Goal: Register for event/course

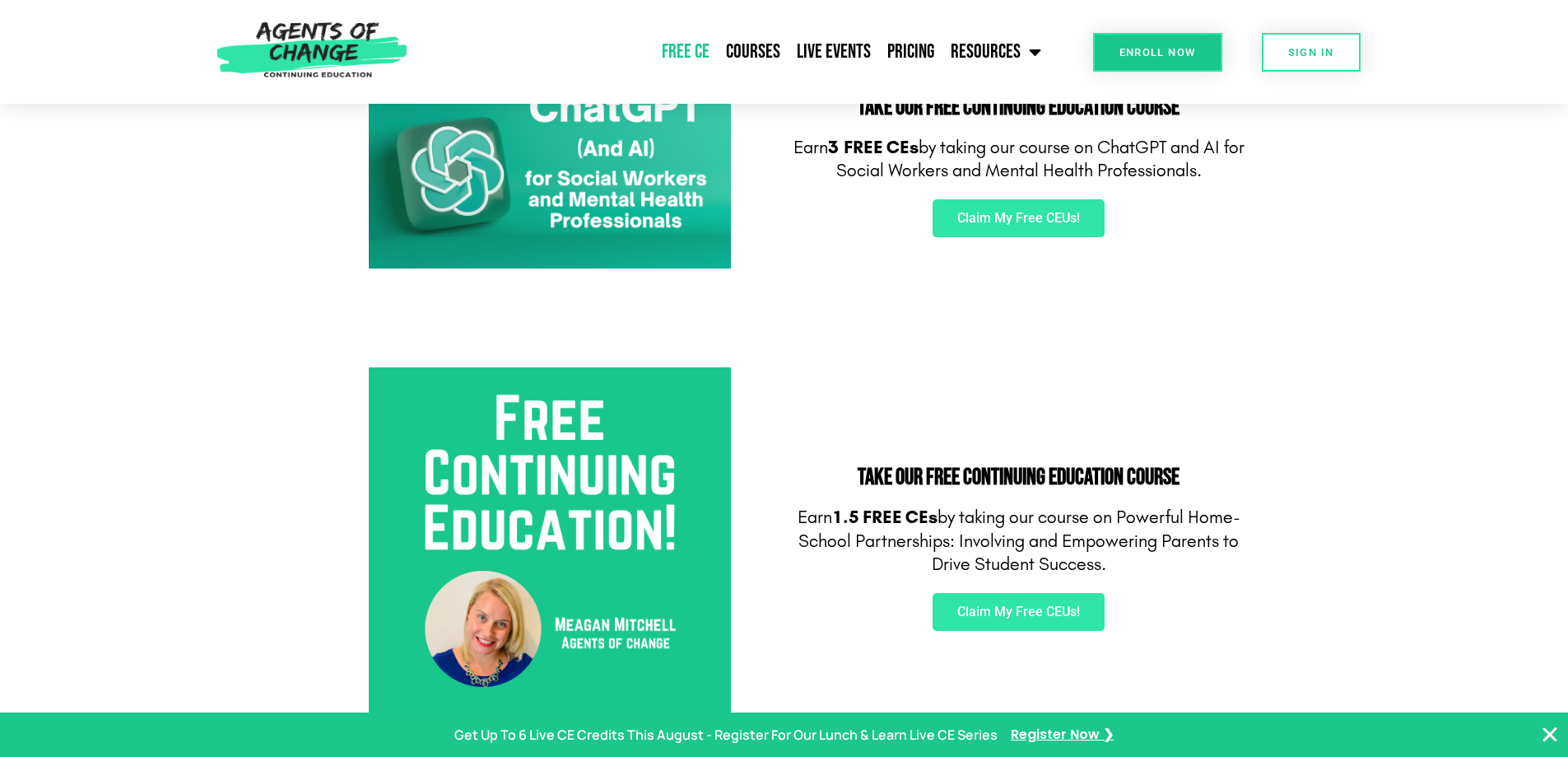
scroll to position [165, 0]
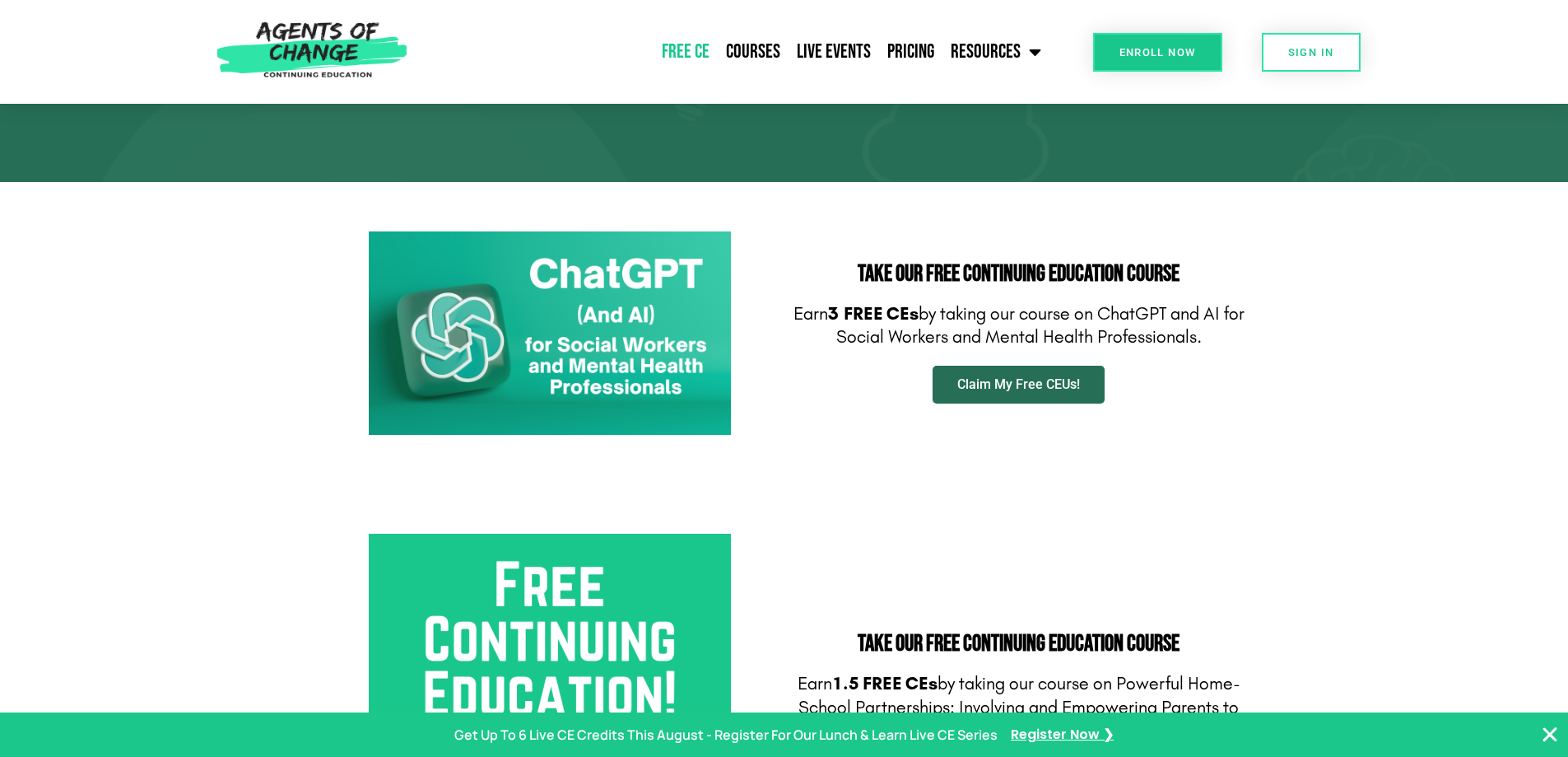
click at [1013, 390] on span "Claim My Free CEUs!" at bounding box center [1018, 385] width 122 height 13
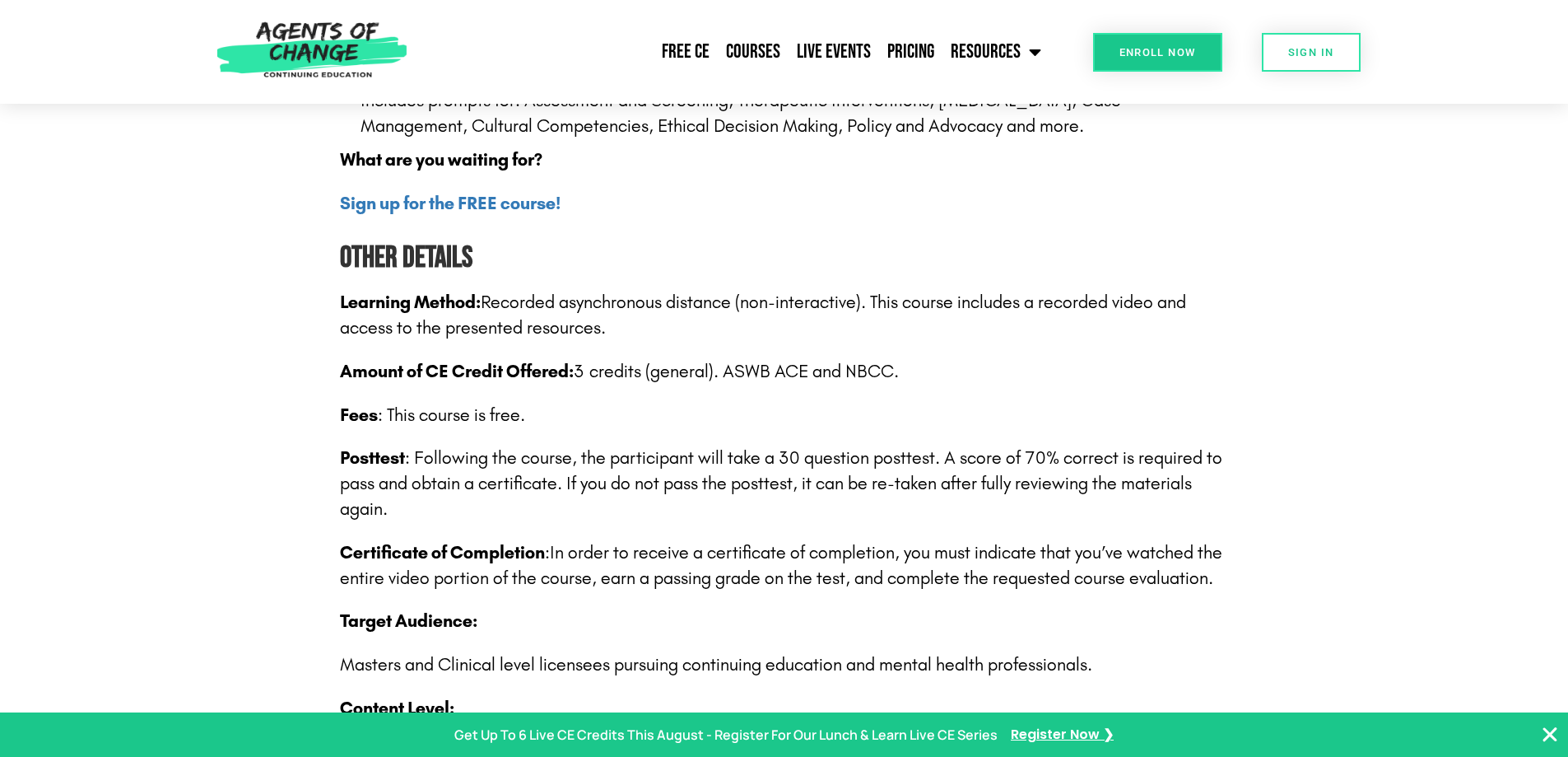
scroll to position [2306, 0]
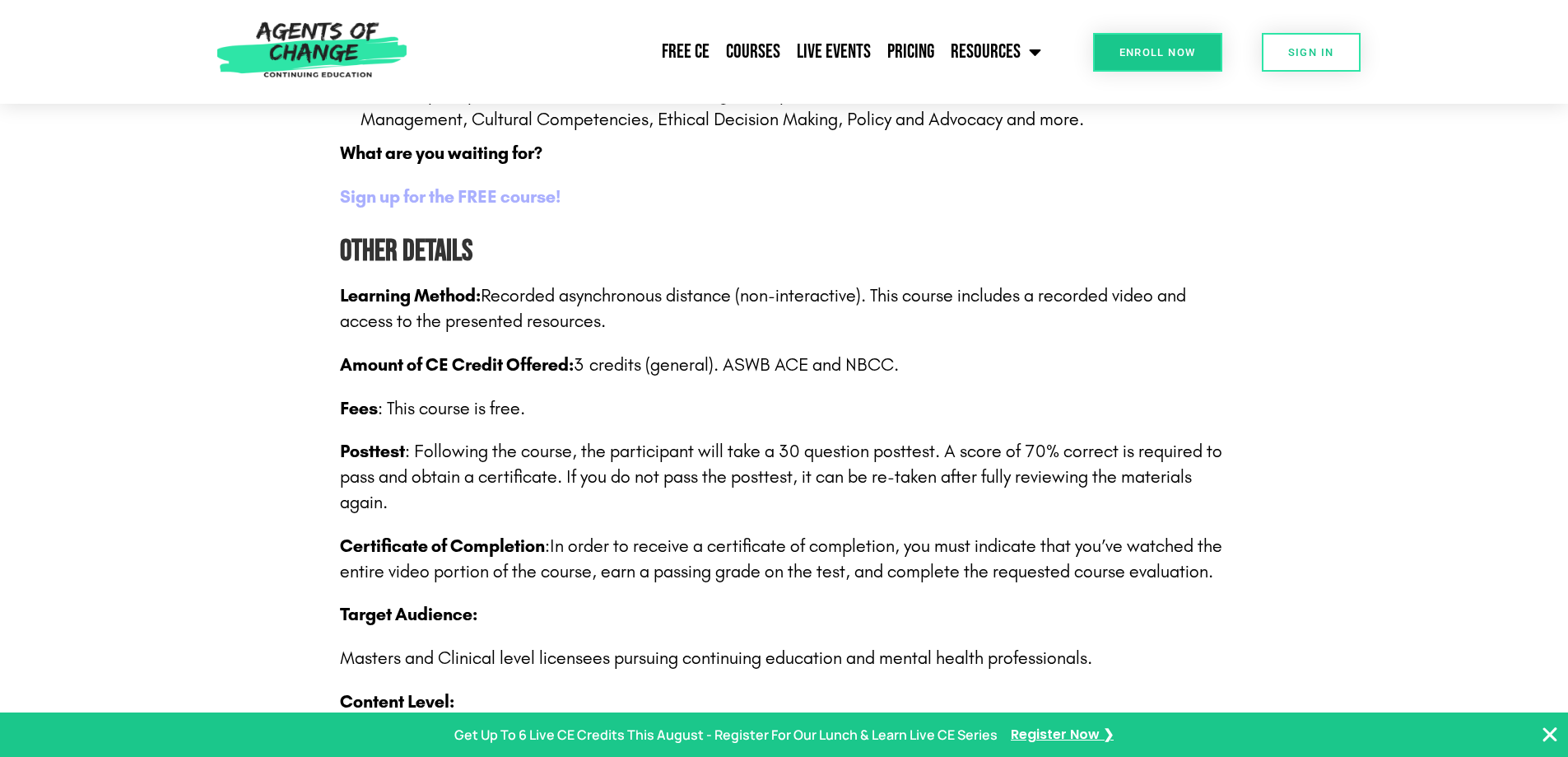
click at [489, 198] on b "Sign up for the FREE course!" at bounding box center [449, 197] width 221 height 22
